Goal: Information Seeking & Learning: Learn about a topic

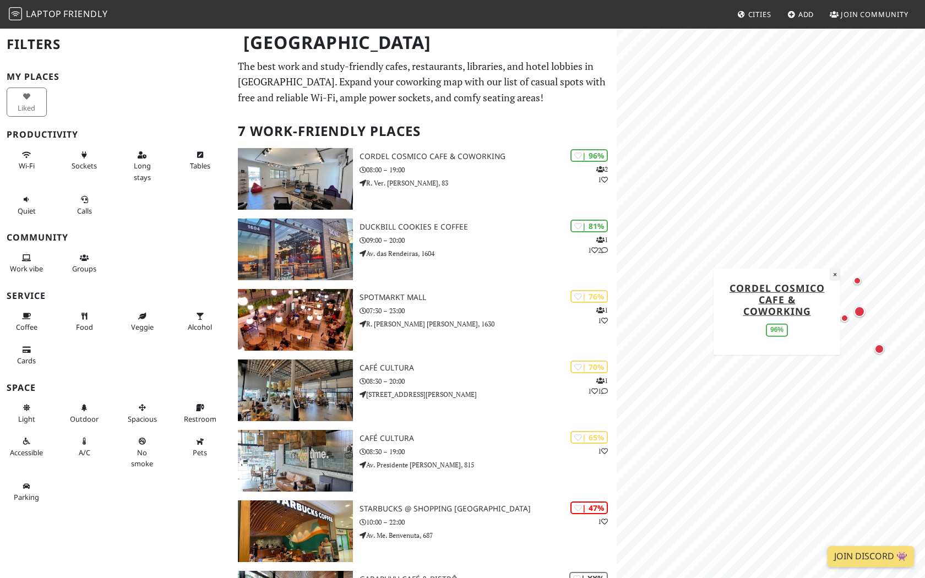
click at [836, 276] on button "×" at bounding box center [835, 274] width 10 height 12
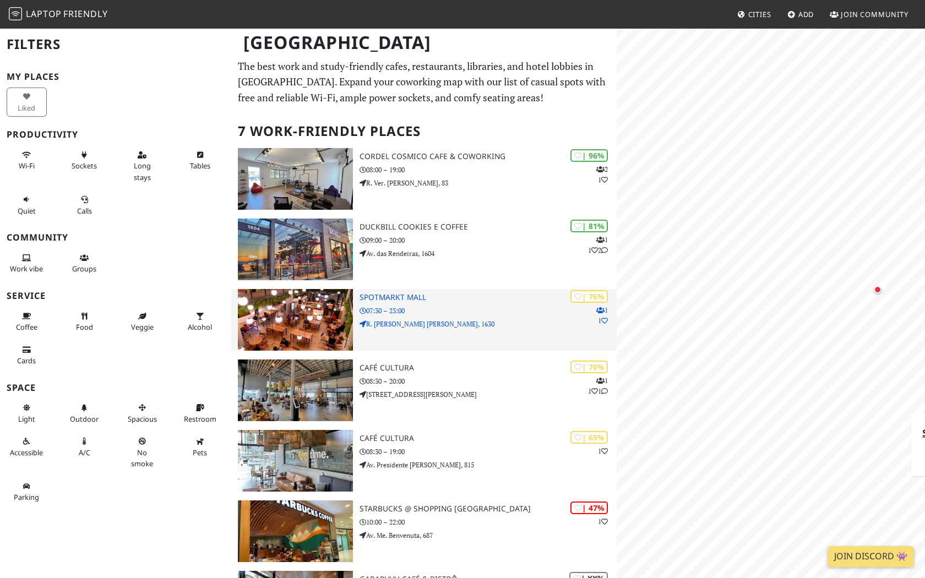
click at [550, 328] on div "[GEOGRAPHIC_DATA] Filters My Places Liked Productivity Wi-Fi Sockets Long stays…" at bounding box center [462, 370] width 925 height 685
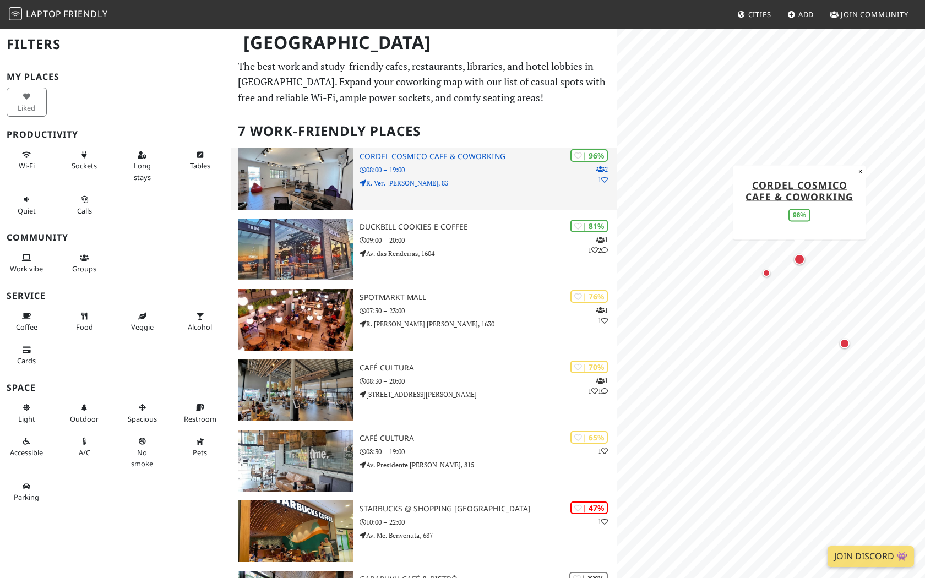
click at [537, 186] on p "R. Ver. [PERSON_NAME], 83" at bounding box center [488, 183] width 257 height 10
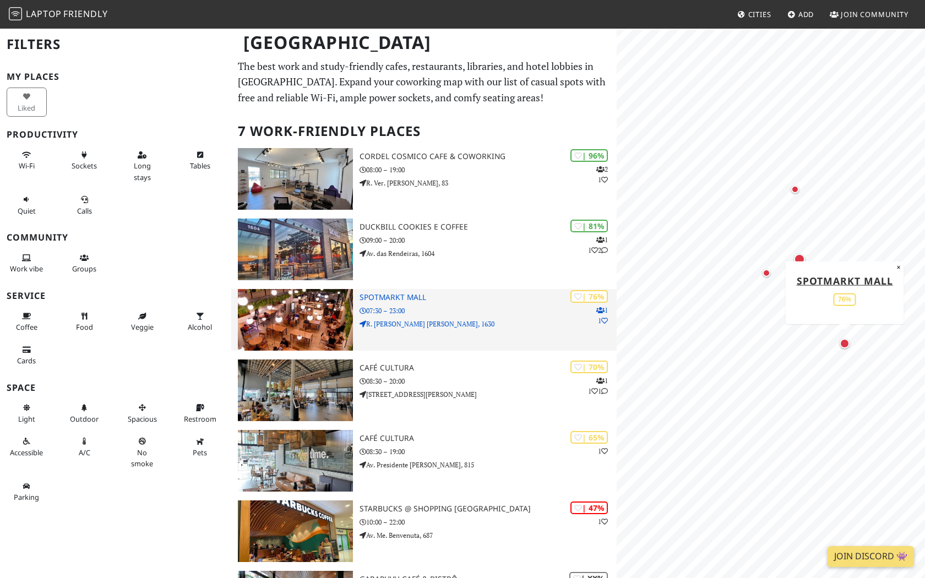
click at [491, 330] on div "| 76% 1 1 SpotMarkt Mall 07:30 – 23:00 R. João Pio Duarte Silva, 1630" at bounding box center [488, 320] width 257 height 62
click at [317, 306] on img at bounding box center [295, 320] width 115 height 62
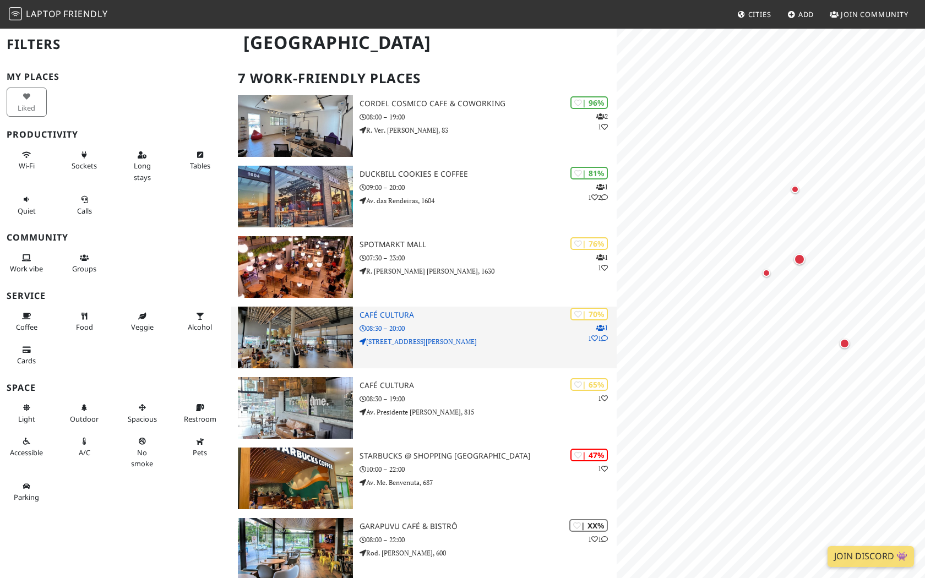
click at [419, 316] on h3 "Café Cultura" at bounding box center [488, 315] width 257 height 9
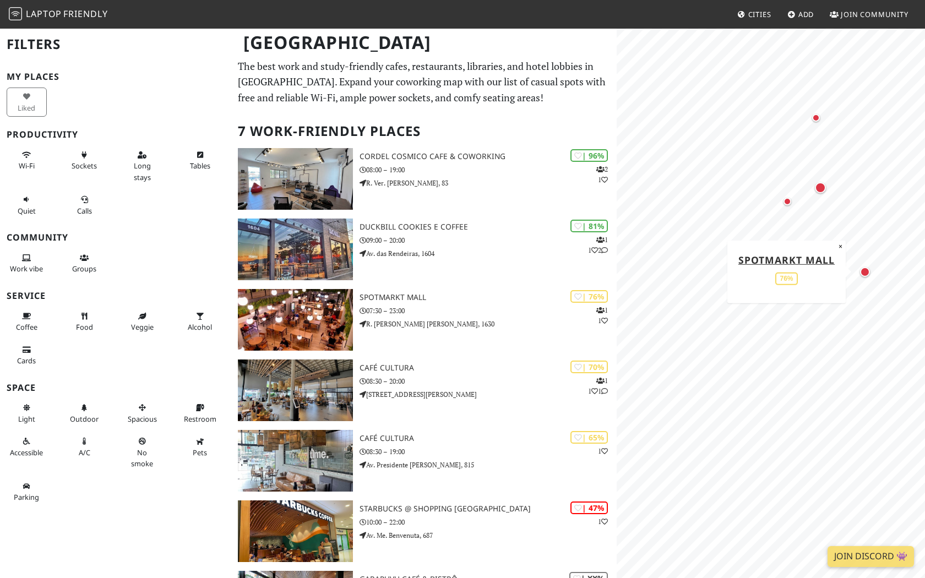
click at [869, 272] on div "Map marker" at bounding box center [865, 272] width 10 height 10
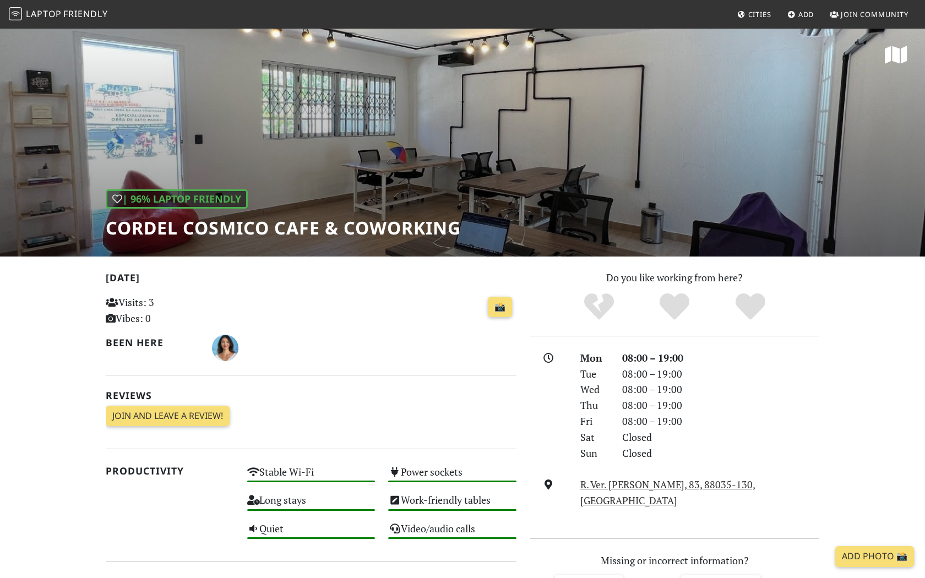
click at [297, 229] on h1 "Cordel Cosmico Cafe & Coworking" at bounding box center [283, 228] width 355 height 21
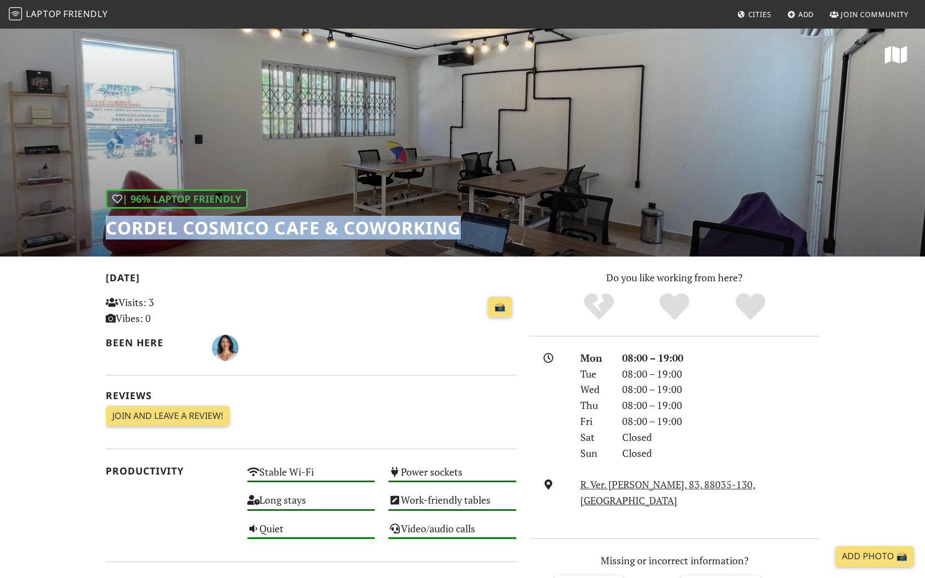
copy div "Cordel Cosmico Cafe & Coworking"
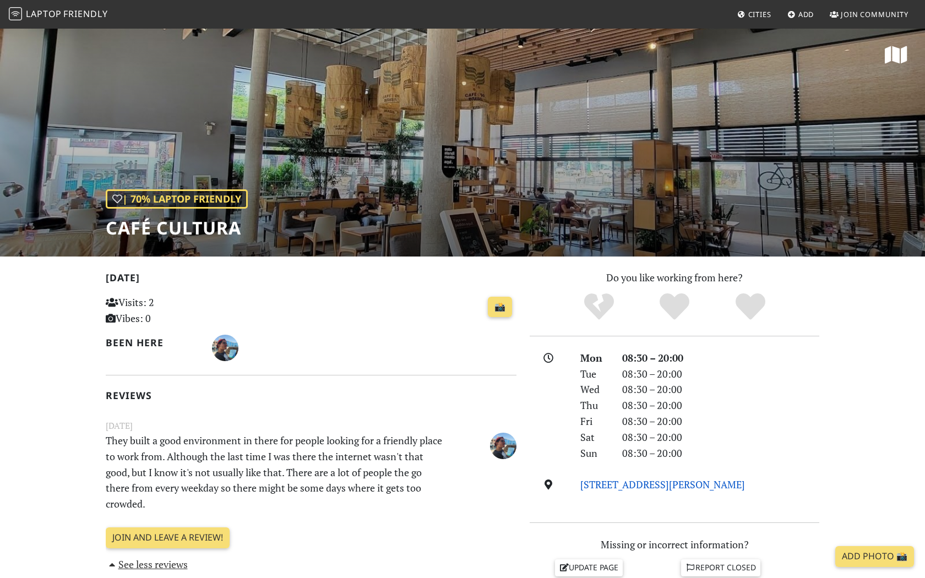
click at [631, 491] on link "R. Manoel Severino de Oliveira, 635, 88062-120, Florianópolis" at bounding box center [663, 484] width 165 height 13
